Goal: Task Accomplishment & Management: Manage account settings

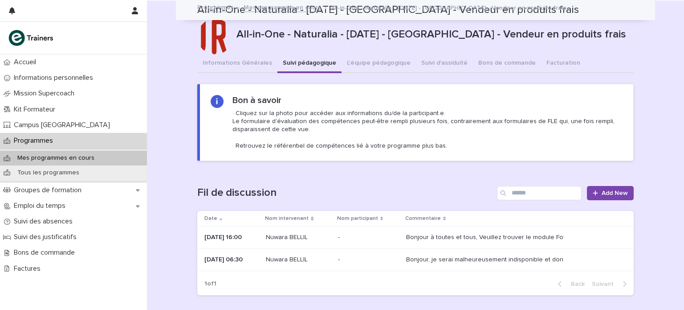
scroll to position [305, 0]
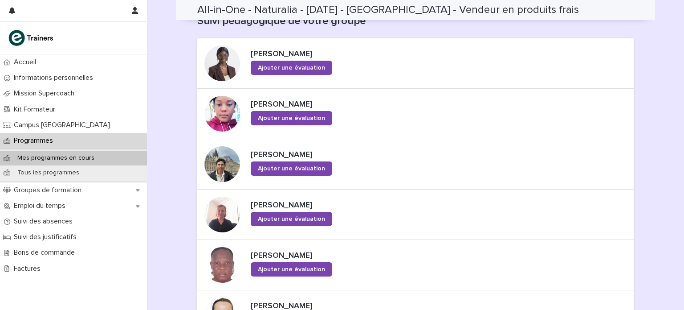
click at [47, 160] on p "Mes programmes en cours" at bounding box center [55, 158] width 91 height 8
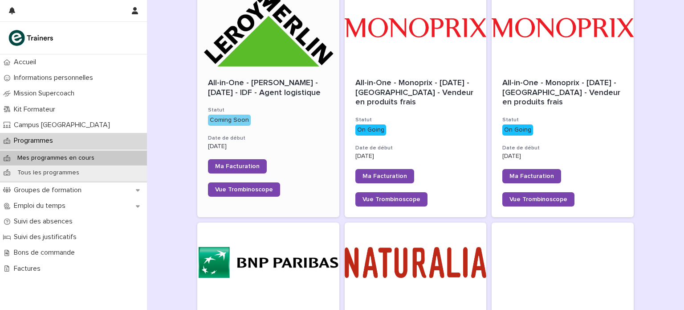
scroll to position [152, 0]
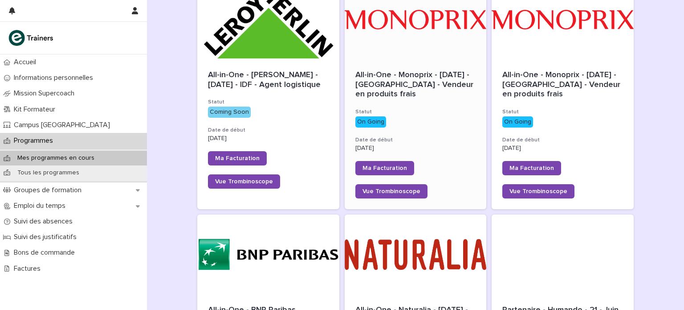
click at [390, 78] on span "All-in-One - Monoprix - 24 - Septembre 2025 - Île-de-France - Vendeur en produi…" at bounding box center [416, 84] width 120 height 27
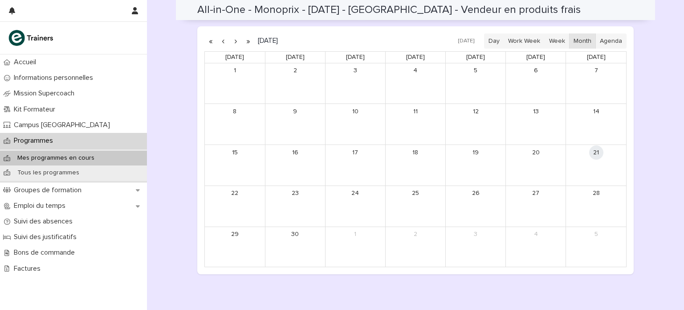
scroll to position [654, 0]
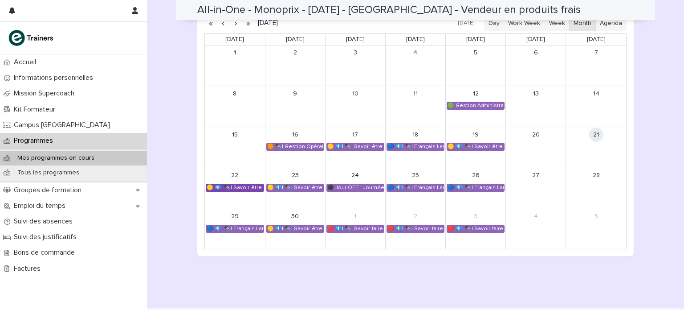
click at [232, 190] on div "🟡 💶| ✒️| Savoir-être métier - Collaboration et dynamique d'équipe dans un espac…" at bounding box center [234, 187] width 57 height 7
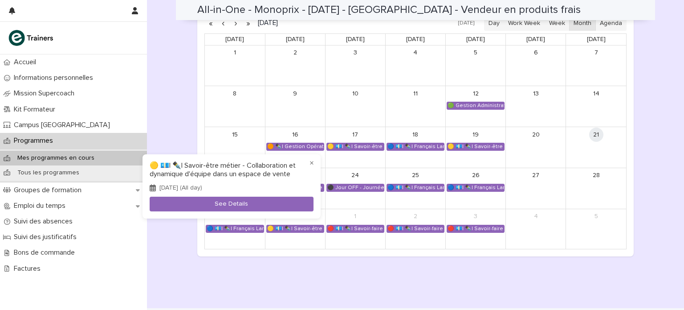
click at [54, 106] on div at bounding box center [342, 155] width 684 height 310
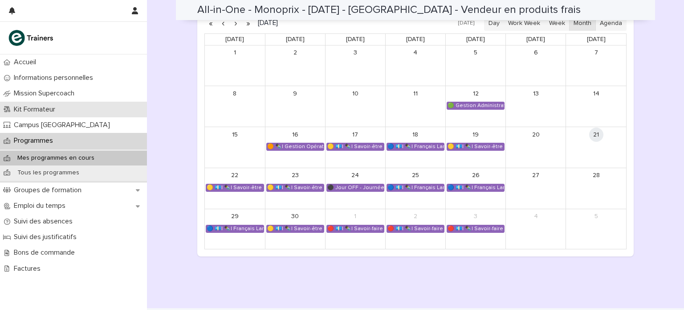
click at [54, 106] on p "Kit Formateur" at bounding box center [36, 109] width 52 height 8
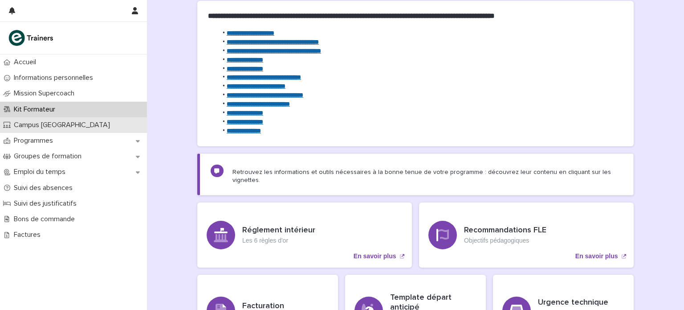
scroll to position [139, 0]
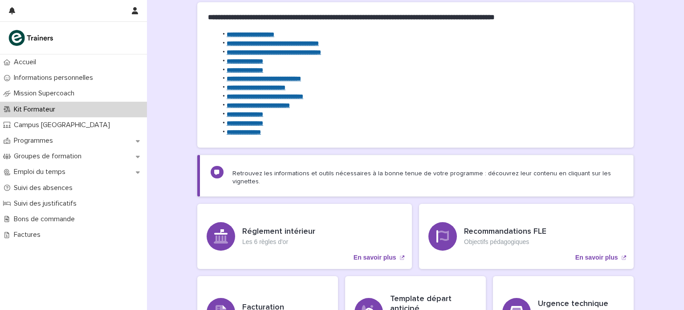
click at [254, 43] on strong "**********" at bounding box center [273, 43] width 92 height 6
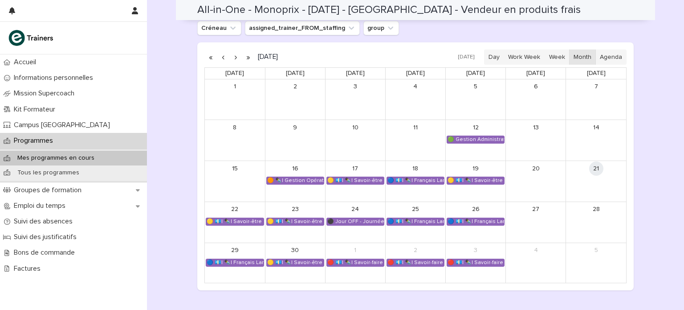
scroll to position [621, 0]
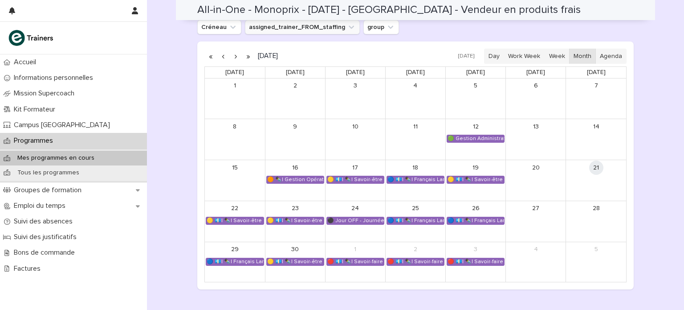
click at [287, 25] on button "assigned_trainer_FROM_staffing" at bounding box center [302, 27] width 115 height 14
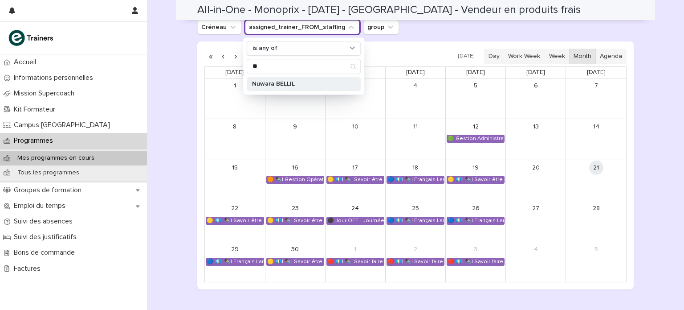
type input "**"
click at [273, 81] on p "Nuwara BELLIL" at bounding box center [299, 84] width 94 height 6
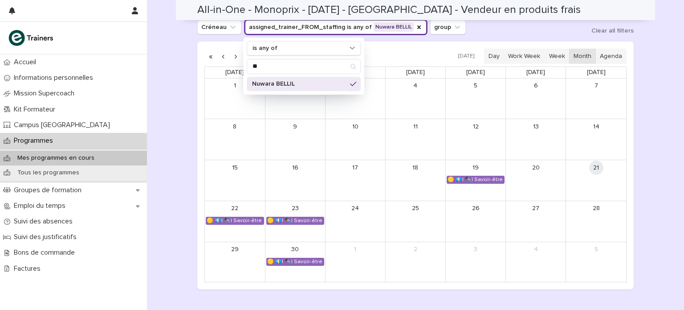
click at [471, 30] on div "Créneau assigned_trainer_FROM_staffing is any of Nuwara BELLIL is any of ** Nuw…" at bounding box center [415, 27] width 437 height 14
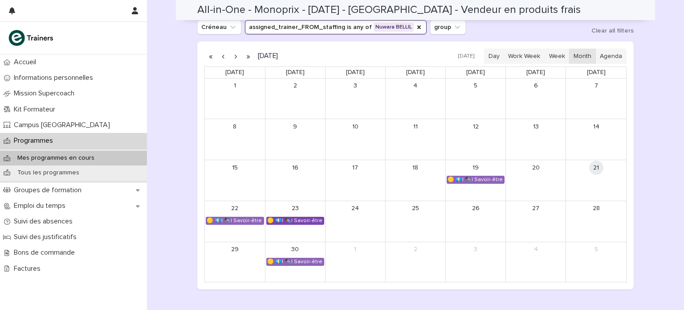
click at [275, 221] on div "🟡 💶| ✒️| Savoir-être métier - Collaboration et dynamique d'équipe dans un espac…" at bounding box center [295, 220] width 57 height 7
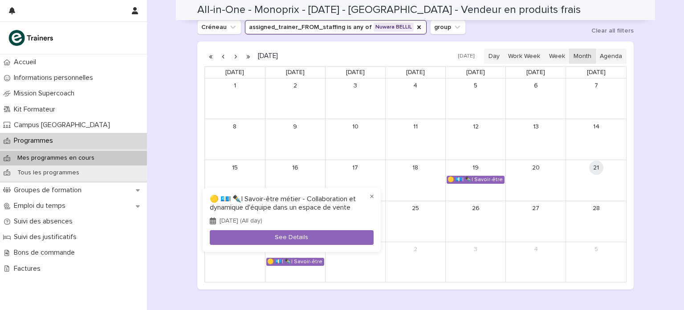
click at [171, 230] on div at bounding box center [342, 155] width 684 height 310
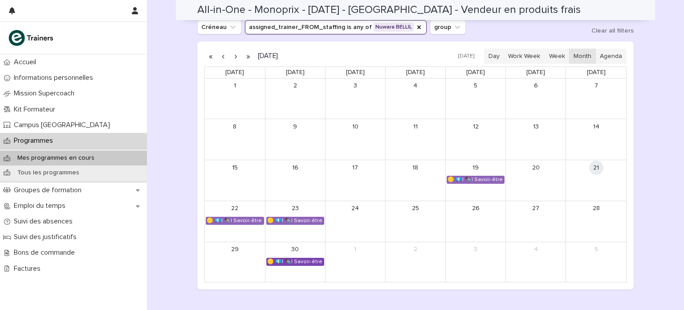
click at [303, 264] on link "🟡 💶| ✒️| Savoir-être métier - Gestion du stress et des imprévus dans un espace …" at bounding box center [295, 262] width 58 height 8
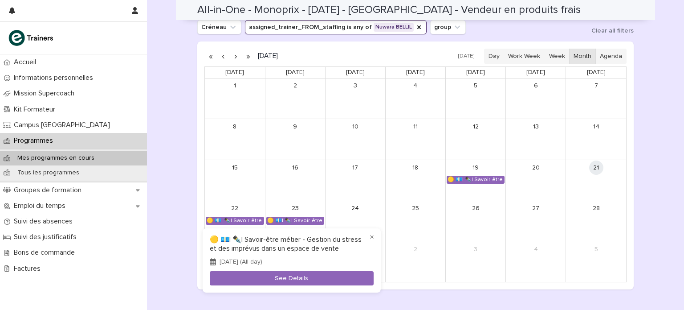
click at [190, 237] on div at bounding box center [342, 155] width 684 height 310
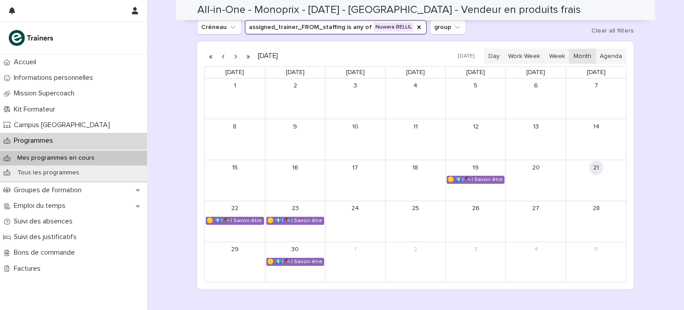
click at [229, 55] on button "button" at bounding box center [235, 56] width 12 height 14
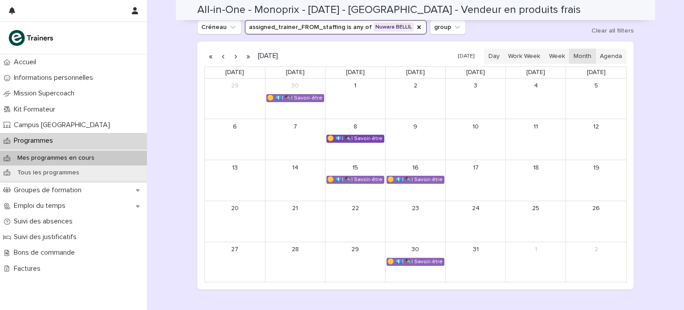
click at [358, 138] on div "🟡 💶| ✒️| Savoir-être métier - Organisation de son travail selon les priorités e…" at bounding box center [355, 138] width 57 height 7
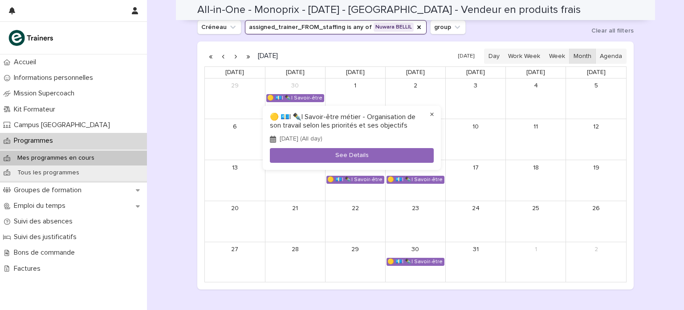
click at [430, 115] on button "×" at bounding box center [432, 114] width 11 height 11
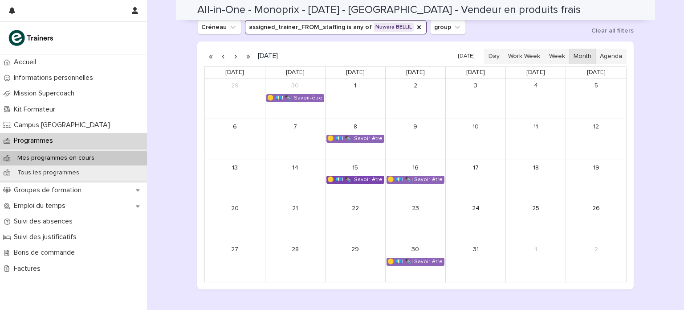
click at [363, 178] on div "🟡 💶| ✒️| Savoir-être métier - Cadre de référence interculturel : prévenir les i…" at bounding box center [355, 179] width 57 height 7
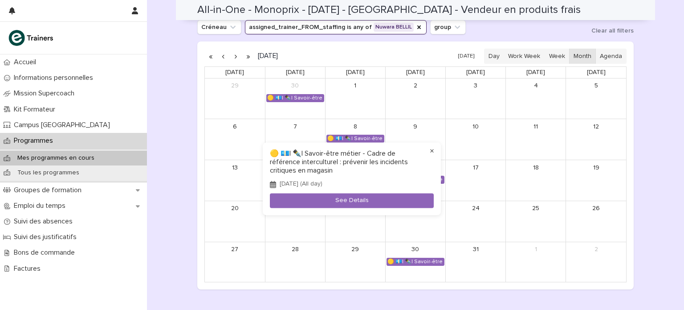
click at [433, 149] on button "×" at bounding box center [432, 151] width 11 height 11
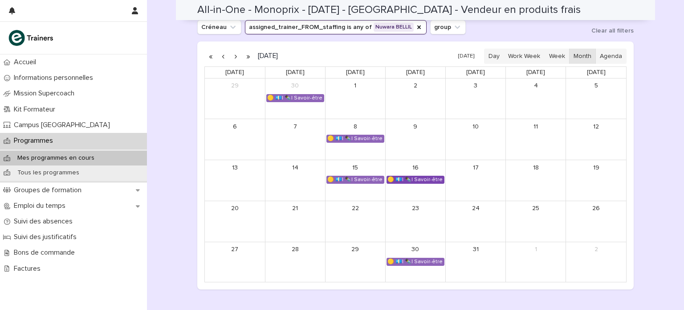
click at [412, 180] on div "🟡 💶| ✒️| Savoir-être métier - Cadre de référence interculturel : prévenir les i…" at bounding box center [415, 179] width 57 height 7
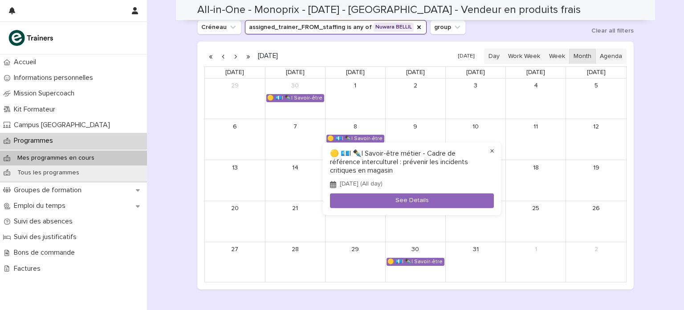
click at [494, 151] on button "×" at bounding box center [492, 151] width 11 height 11
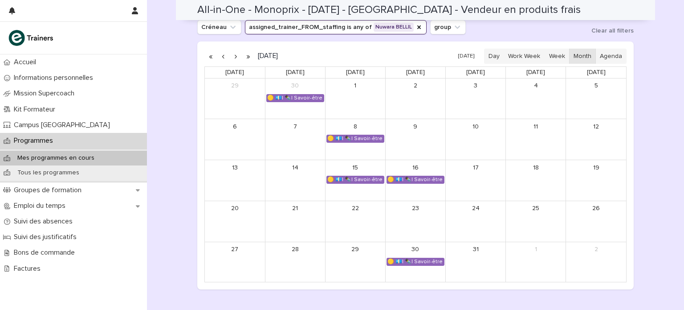
click at [432, 255] on div "30" at bounding box center [416, 249] width 60 height 15
click at [431, 258] on div "🟡 💶| ✒️| Savoir-être métier - Organisation de son travail selon les priorités e…" at bounding box center [415, 261] width 57 height 7
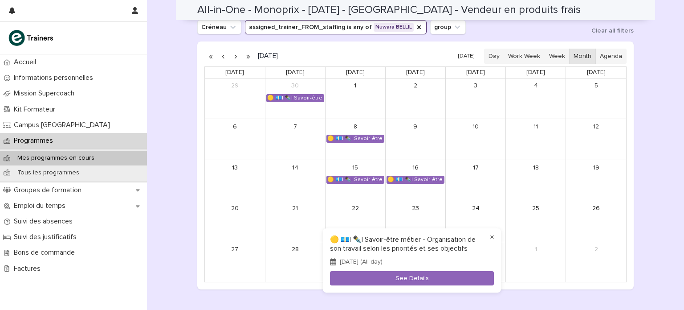
click at [495, 239] on button "×" at bounding box center [492, 237] width 11 height 11
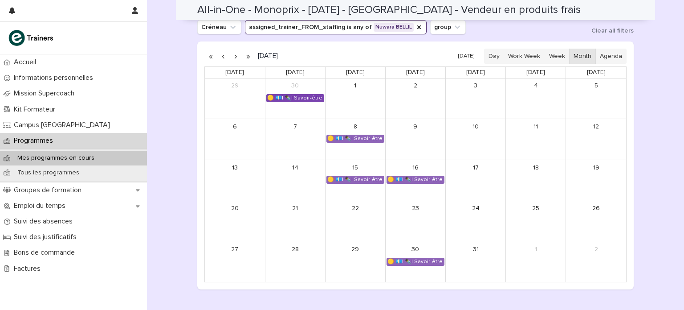
click at [294, 98] on div "🟡 💶| ✒️| Savoir-être métier - Gestion du stress et des imprévus dans un espace …" at bounding box center [295, 97] width 57 height 7
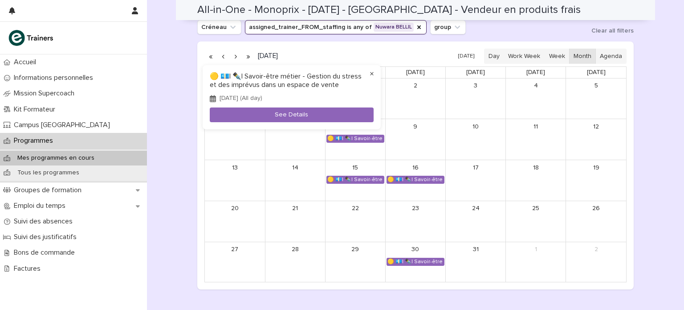
click at [371, 70] on button "×" at bounding box center [372, 74] width 11 height 11
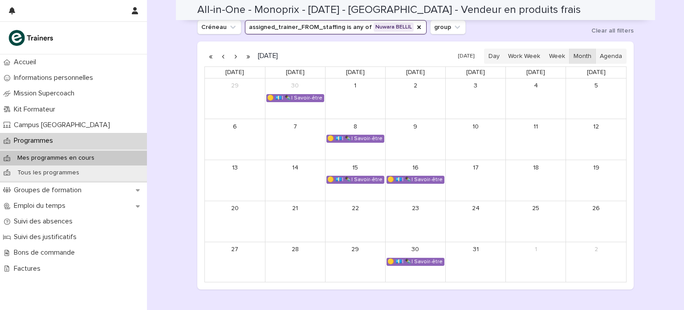
click at [217, 53] on button "button" at bounding box center [223, 56] width 12 height 14
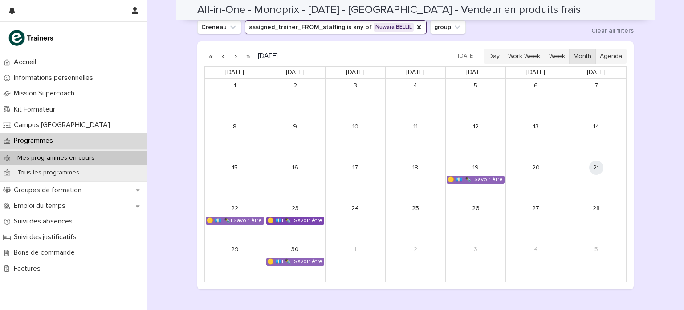
click at [290, 219] on div "🟡 💶| ✒️| Savoir-être métier - Collaboration et dynamique d'équipe dans un espac…" at bounding box center [295, 220] width 57 height 7
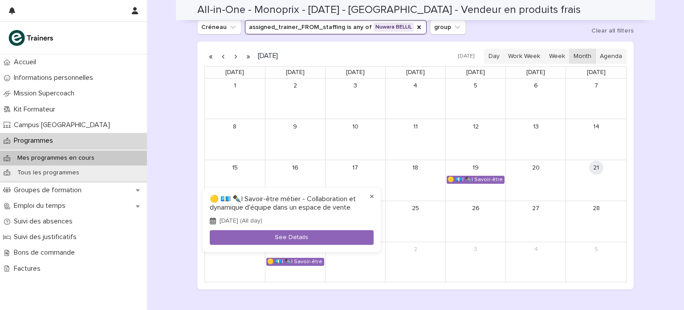
click at [370, 191] on button "×" at bounding box center [372, 196] width 11 height 11
